Goal: Task Accomplishment & Management: Complete application form

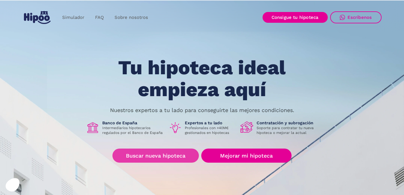
click at [173, 159] on link "Buscar nueva hipoteca" at bounding box center [156, 155] width 87 height 14
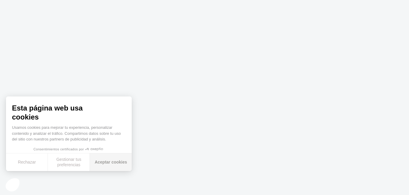
click at [110, 160] on button "Aceptar cookies" at bounding box center [111, 162] width 42 height 18
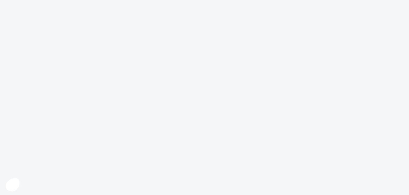
click at [75, 193] on body at bounding box center [204, 97] width 409 height 195
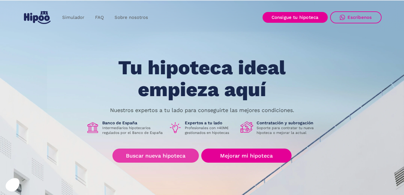
click at [160, 158] on link "Buscar nueva hipoteca" at bounding box center [156, 155] width 87 height 14
